Goal: Entertainment & Leisure: Browse casually

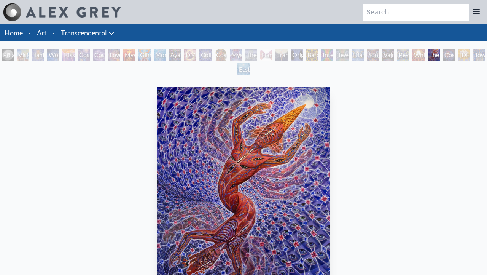
click at [349, 54] on div "Jewel Being" at bounding box center [342, 55] width 12 height 12
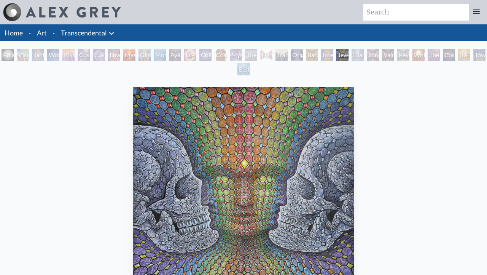
click at [332, 55] on div "Interbeing" at bounding box center [327, 55] width 12 height 12
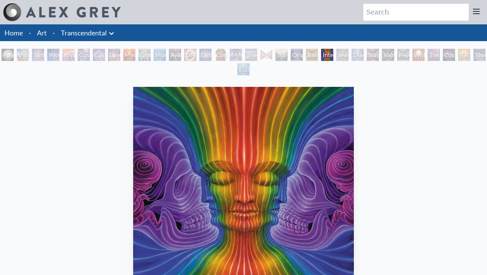
click at [362, 57] on div "Diamond Being" at bounding box center [358, 55] width 12 height 12
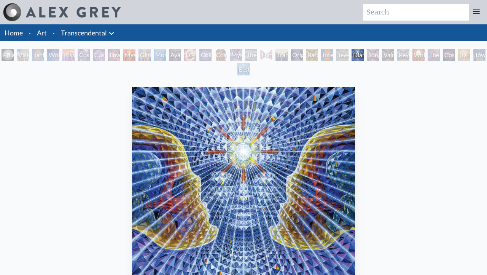
click at [332, 59] on div "Interbeing" at bounding box center [327, 55] width 12 height 12
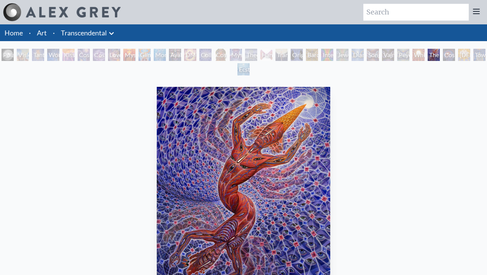
click at [361, 53] on div "Diamond Being" at bounding box center [358, 55] width 12 height 12
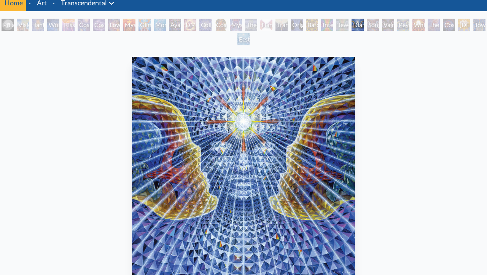
scroll to position [30, 0]
